Goal: Information Seeking & Learning: Understand process/instructions

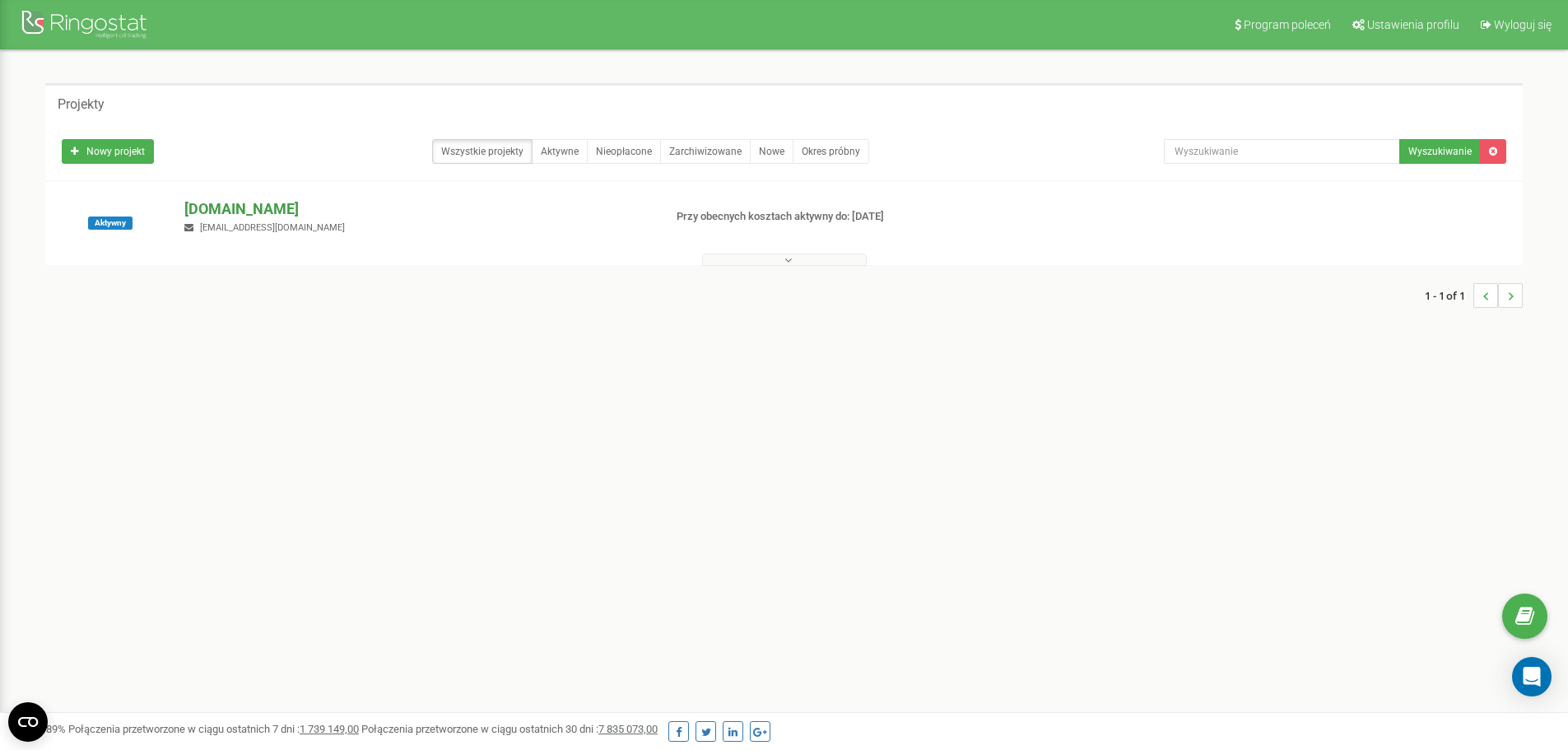
click at [205, 208] on p "[DOMAIN_NAME]" at bounding box center [417, 209] width 465 height 22
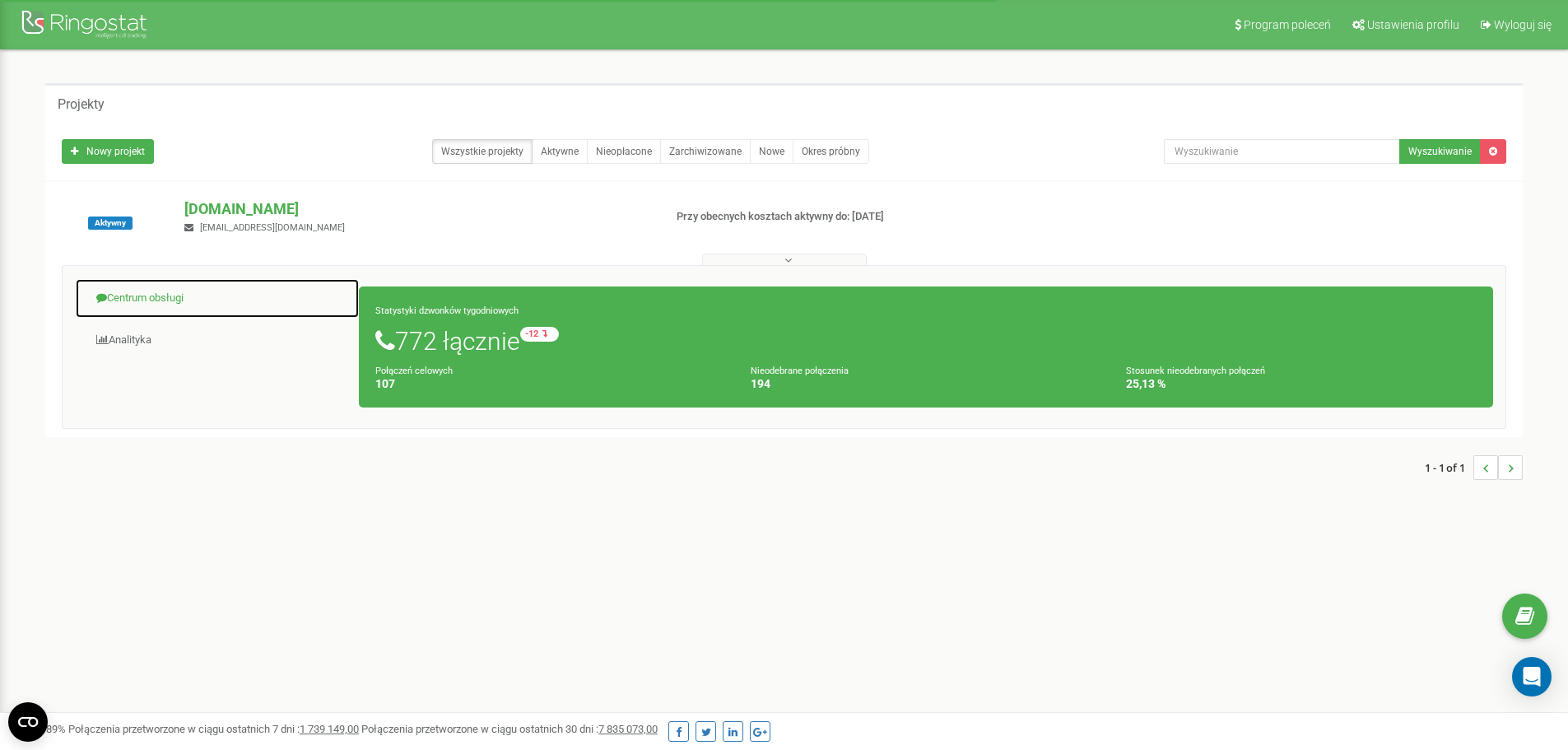
click at [133, 301] on link "Centrum obsługi" at bounding box center [218, 299] width 284 height 40
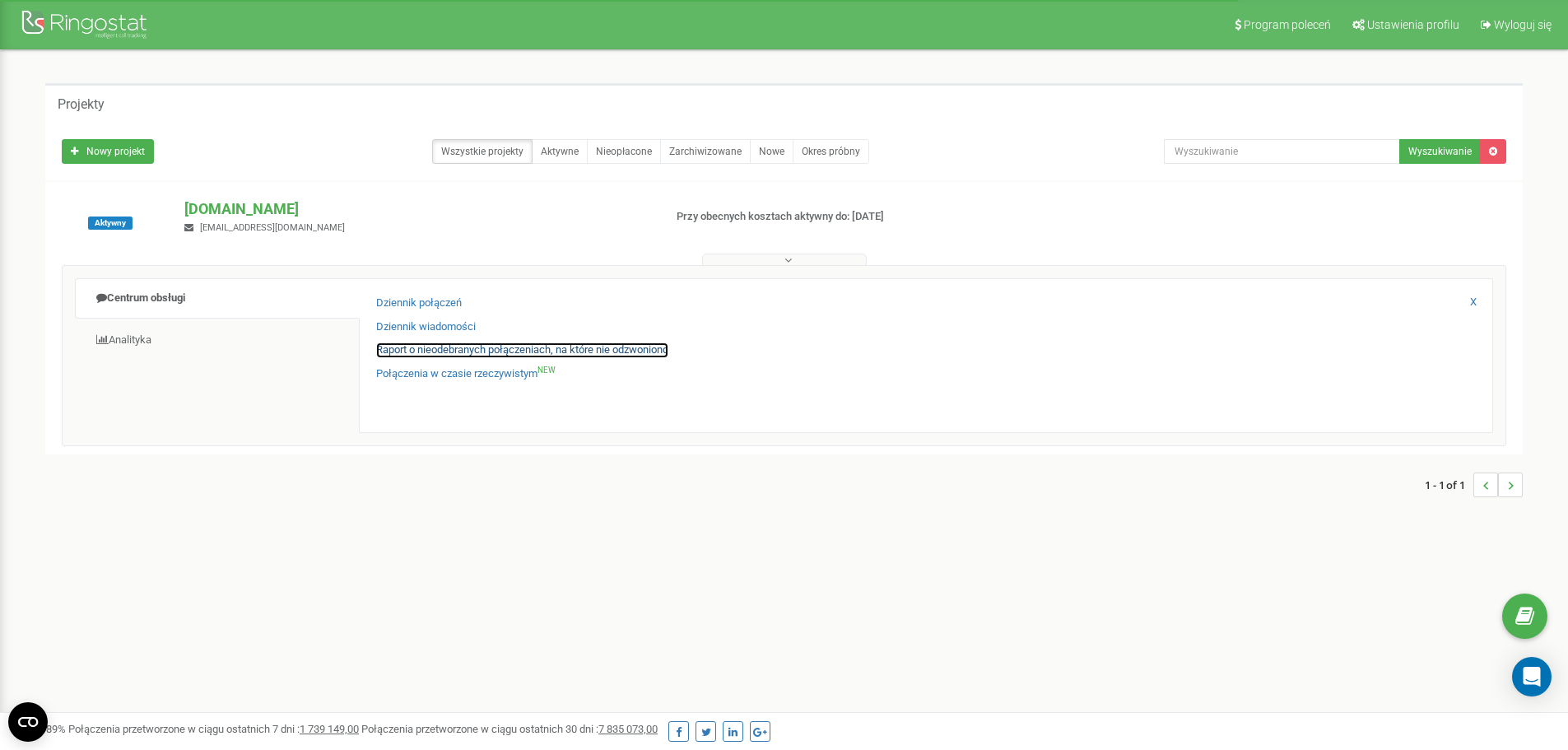
click at [417, 351] on link "Raport o nieodebranych połączeniach, na które nie odzwoniono" at bounding box center [522, 350] width 292 height 16
